Goal: Task Accomplishment & Management: Manage account settings

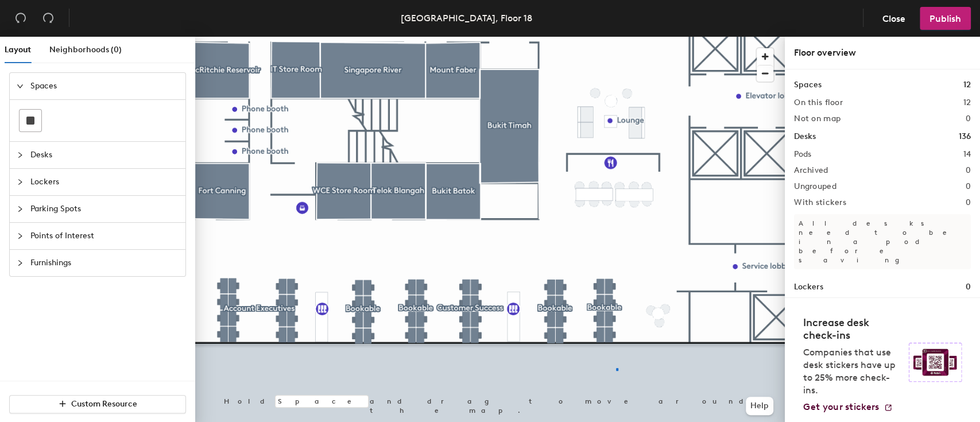
click at [611, 37] on div at bounding box center [489, 37] width 589 height 0
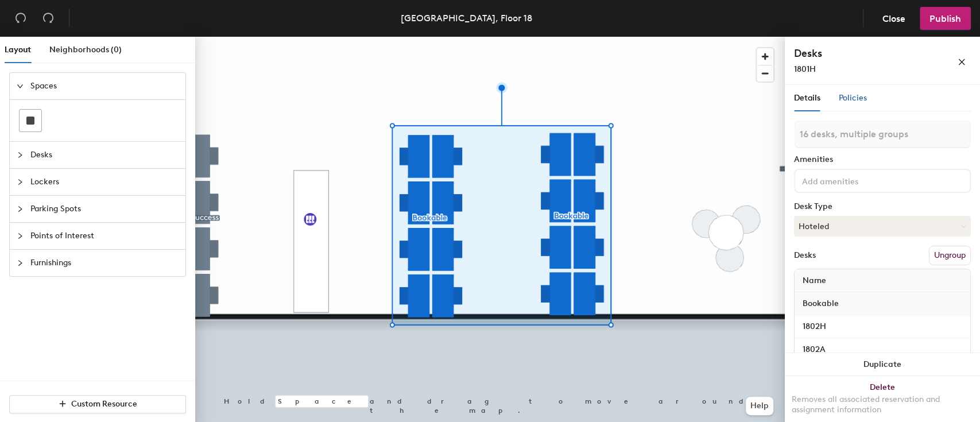
click at [859, 101] on span "Policies" at bounding box center [853, 98] width 28 height 10
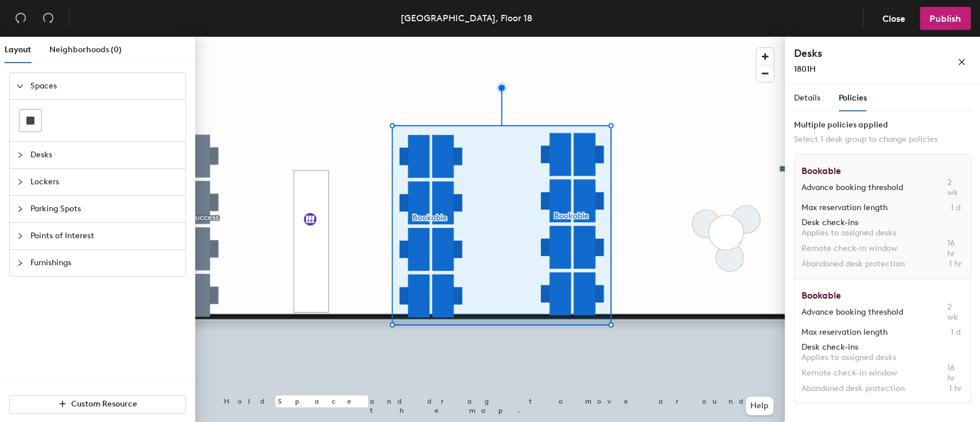
click at [825, 170] on h1 "Bookable" at bounding box center [882, 168] width 162 height 9
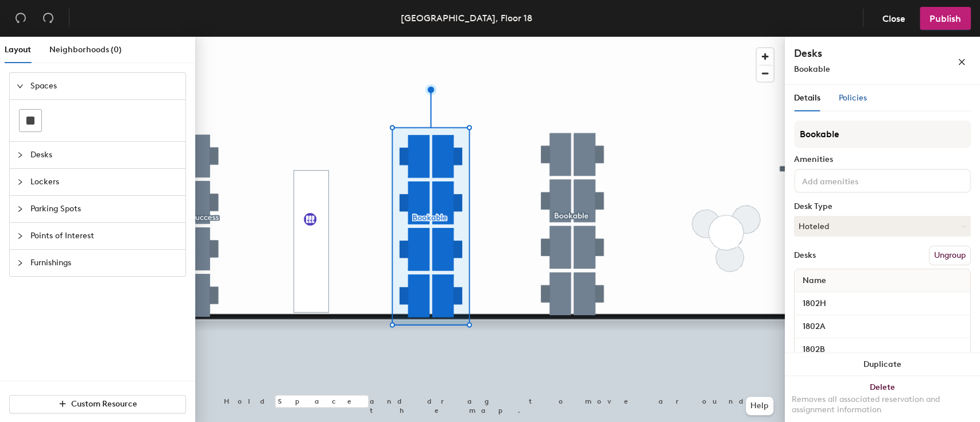
click at [859, 94] on span "Policies" at bounding box center [853, 98] width 28 height 10
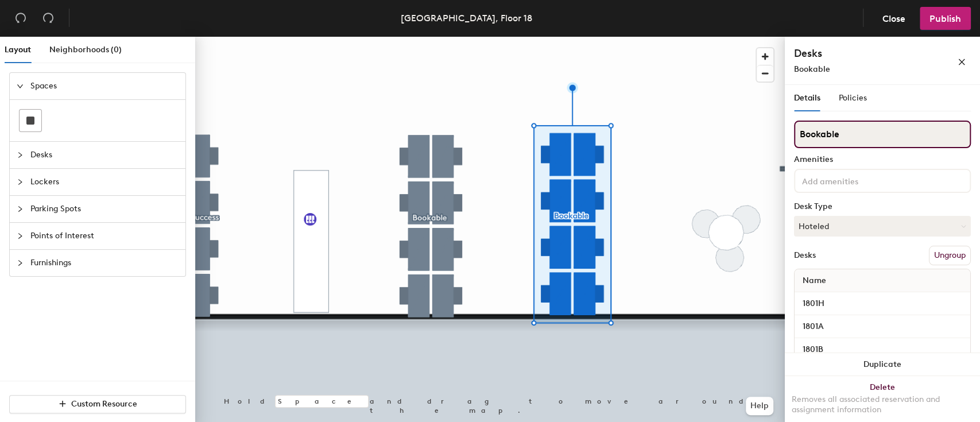
click at [862, 137] on input "Bookable" at bounding box center [882, 135] width 177 height 28
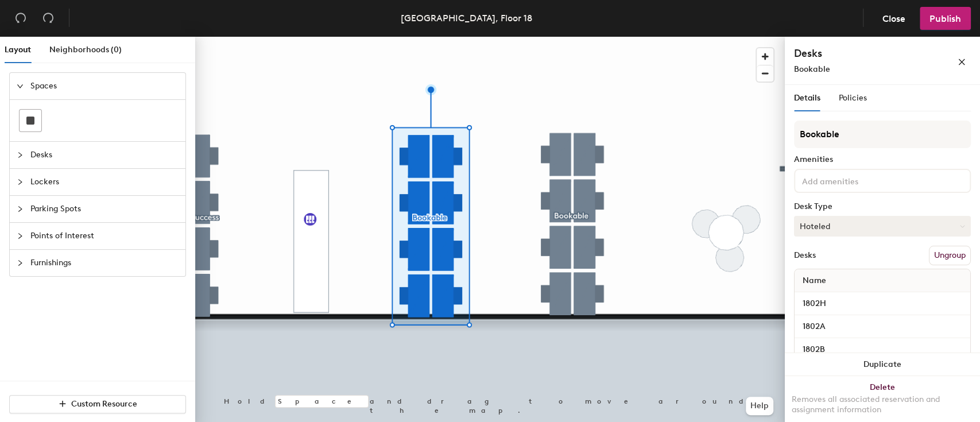
click at [842, 227] on button "Hoteled" at bounding box center [882, 226] width 177 height 21
click at [847, 262] on div "Assigned" at bounding box center [851, 261] width 115 height 17
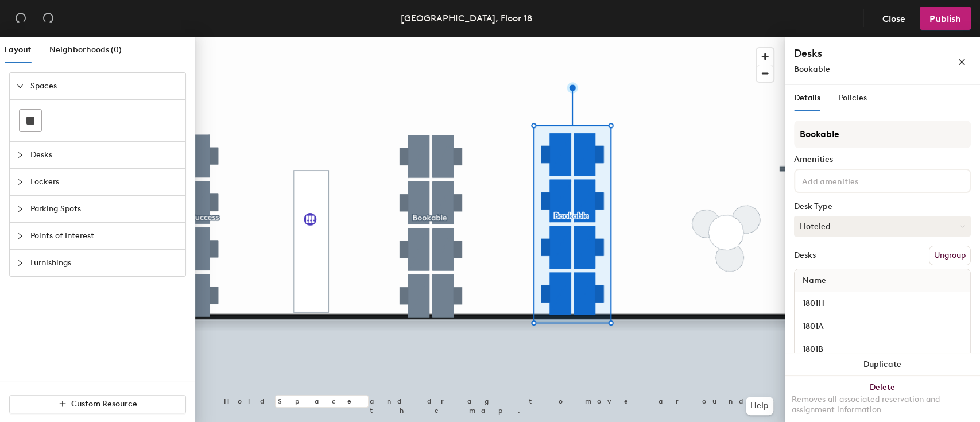
click at [857, 231] on button "Hoteled" at bounding box center [882, 226] width 177 height 21
click at [823, 264] on div "Assigned" at bounding box center [851, 261] width 115 height 17
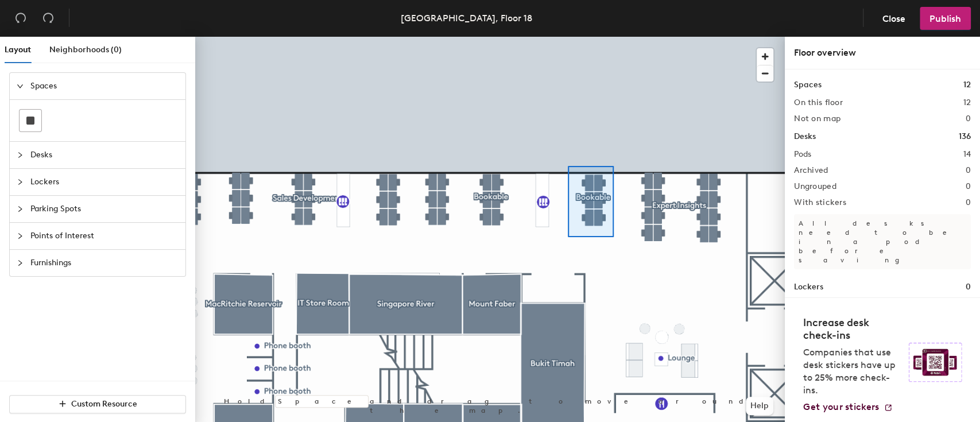
click at [569, 37] on div at bounding box center [489, 37] width 589 height 0
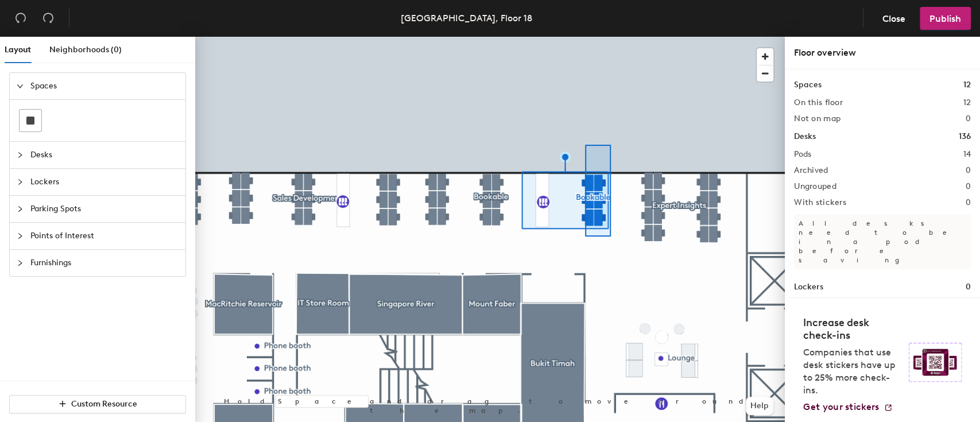
click at [584, 37] on div at bounding box center [489, 37] width 589 height 0
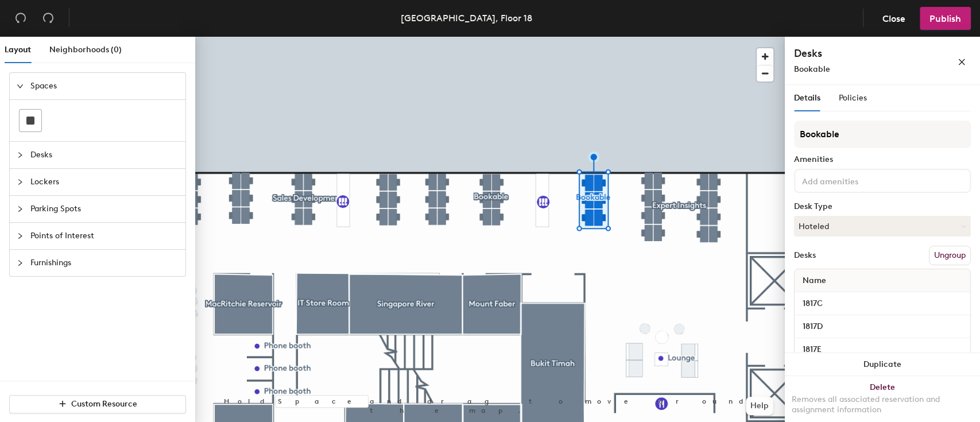
click at [912, 181] on div at bounding box center [882, 181] width 177 height 24
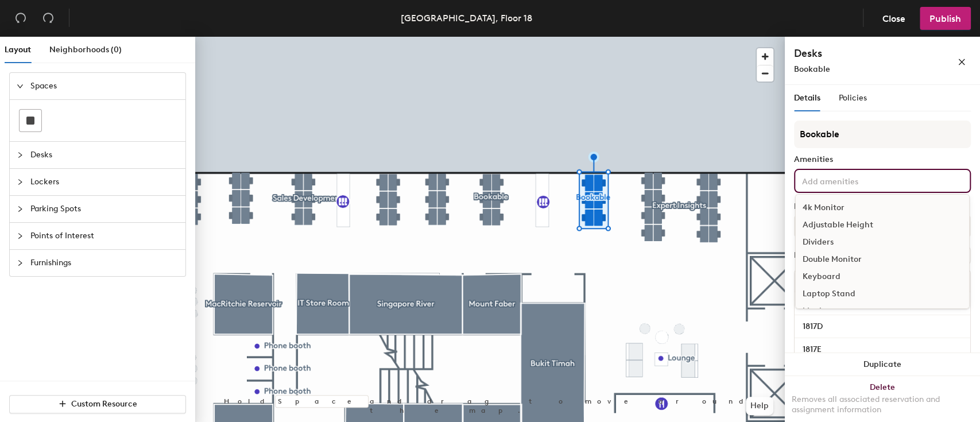
click at [917, 158] on div "Amenities" at bounding box center [882, 159] width 177 height 9
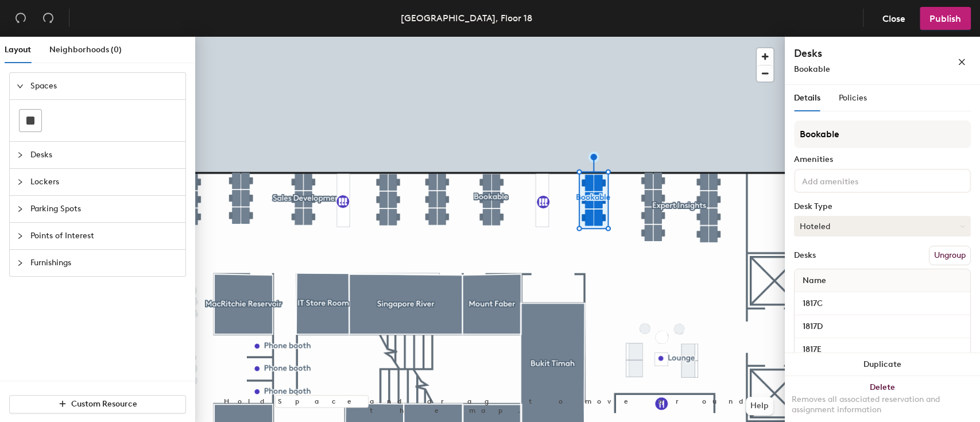
click at [874, 223] on button "Hoteled" at bounding box center [882, 226] width 177 height 21
click at [836, 263] on div "Assigned" at bounding box center [851, 261] width 115 height 17
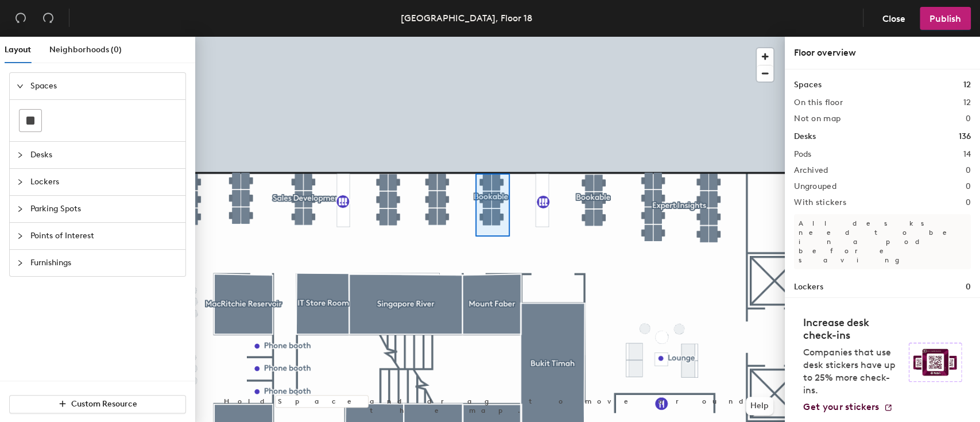
click at [475, 37] on div at bounding box center [489, 37] width 589 height 0
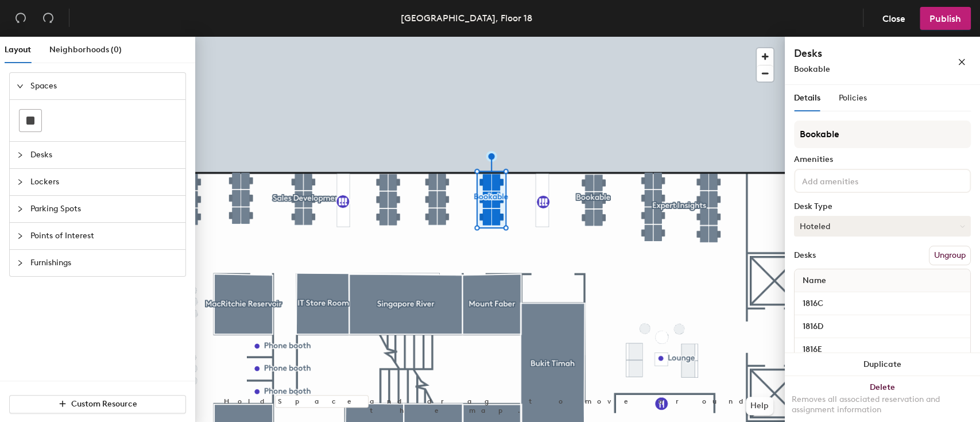
click at [854, 224] on button "Hoteled" at bounding box center [882, 226] width 177 height 21
click at [830, 258] on div "Assigned" at bounding box center [851, 261] width 115 height 17
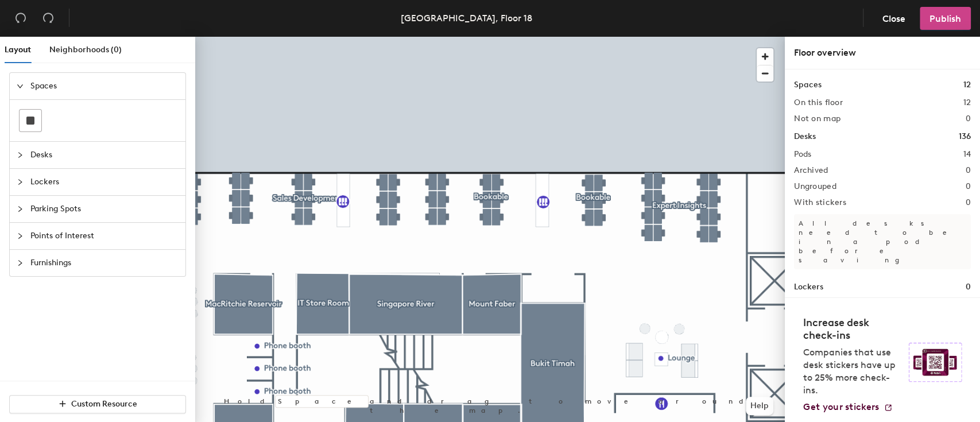
click at [943, 25] on button "Publish" at bounding box center [944, 18] width 51 height 23
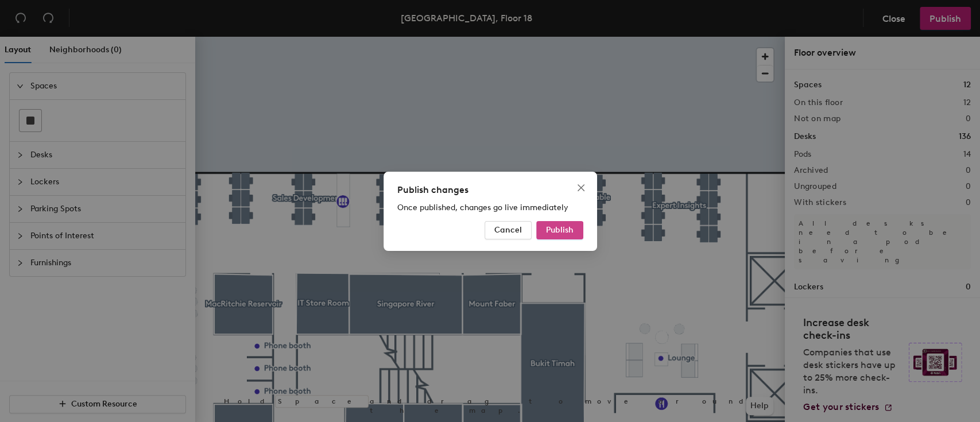
click at [566, 232] on span "Publish" at bounding box center [560, 230] width 28 height 10
